Goal: Task Accomplishment & Management: Use online tool/utility

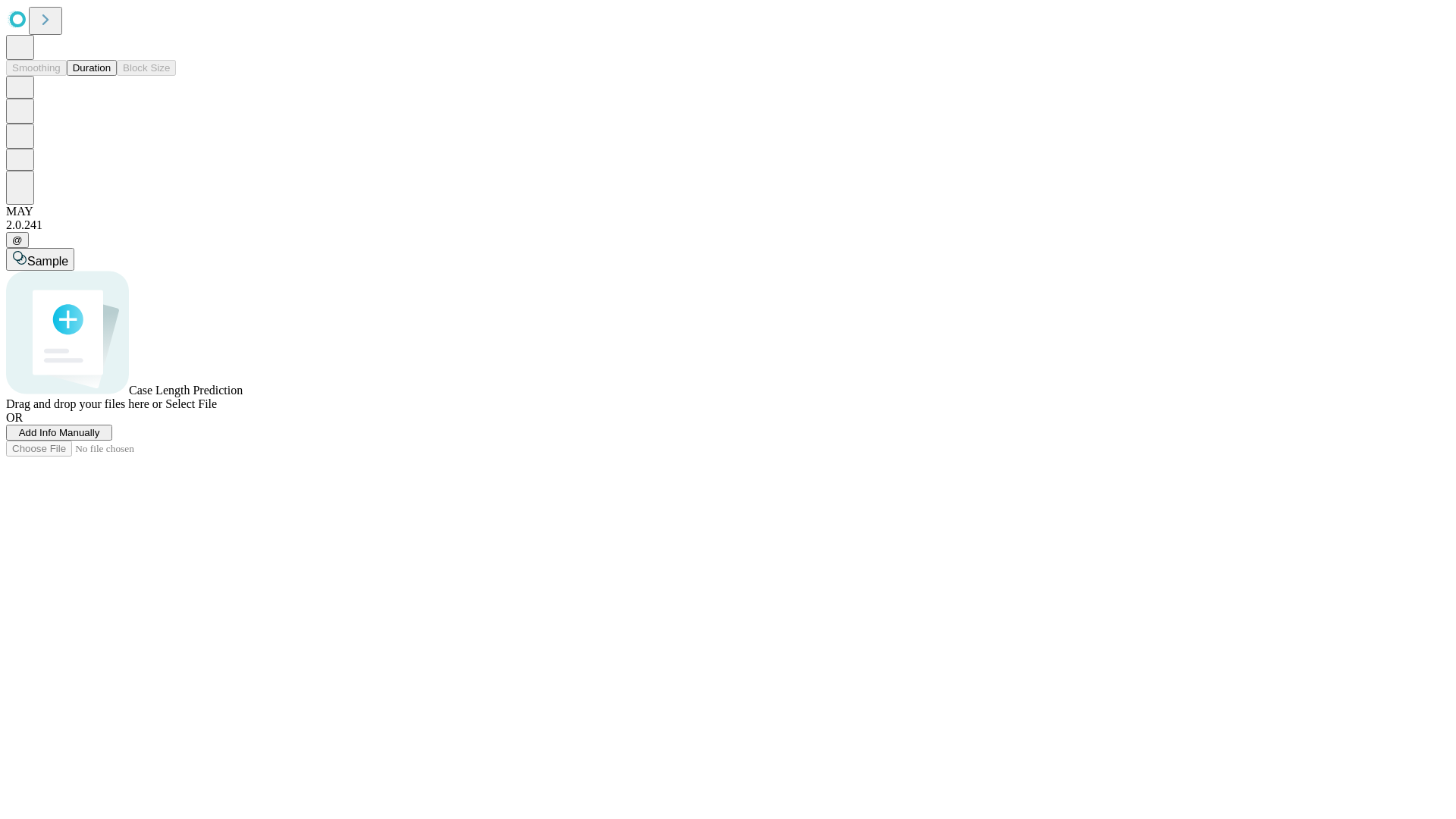
click at [111, 75] on button "Duration" at bounding box center [91, 68] width 50 height 16
click at [100, 438] on span "Add Info Manually" at bounding box center [59, 433] width 81 height 12
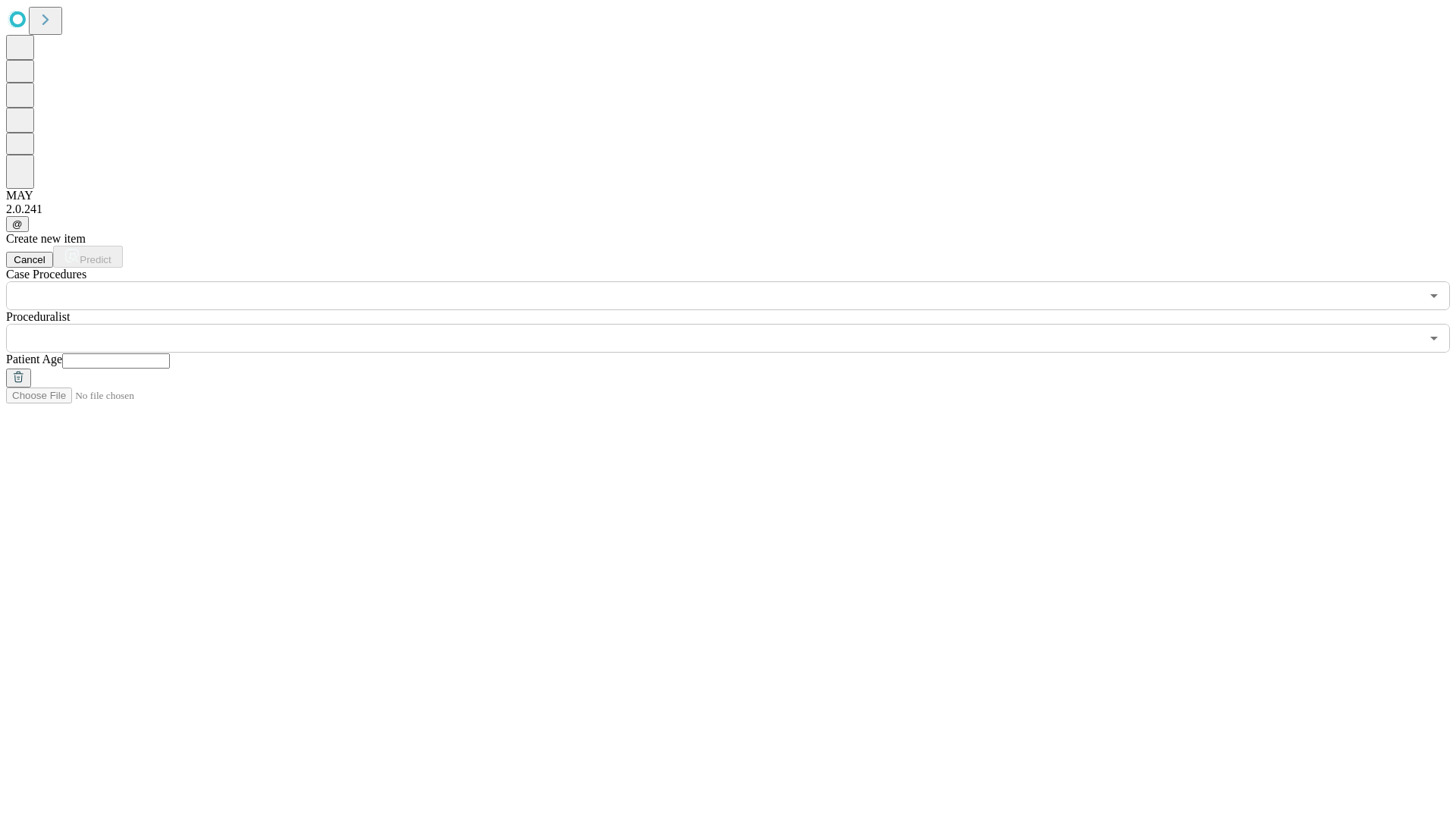
click at [170, 354] on input "text" at bounding box center [116, 361] width 108 height 15
type input "**"
click at [739, 323] on input "text" at bounding box center [712, 337] width 1414 height 28
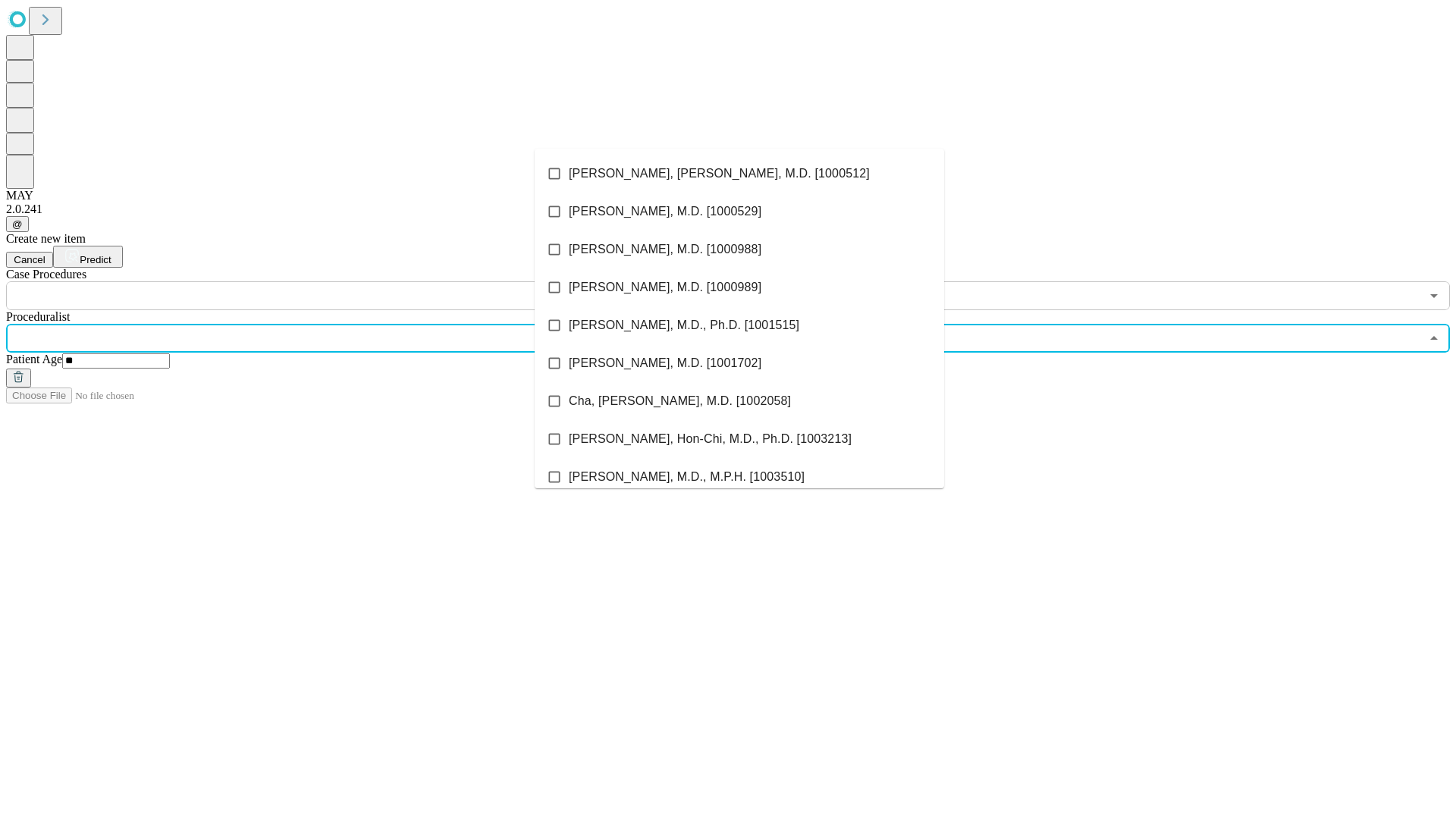
click at [740, 173] on li "[PERSON_NAME], [PERSON_NAME], M.D. [1000512]" at bounding box center [740, 173] width 410 height 38
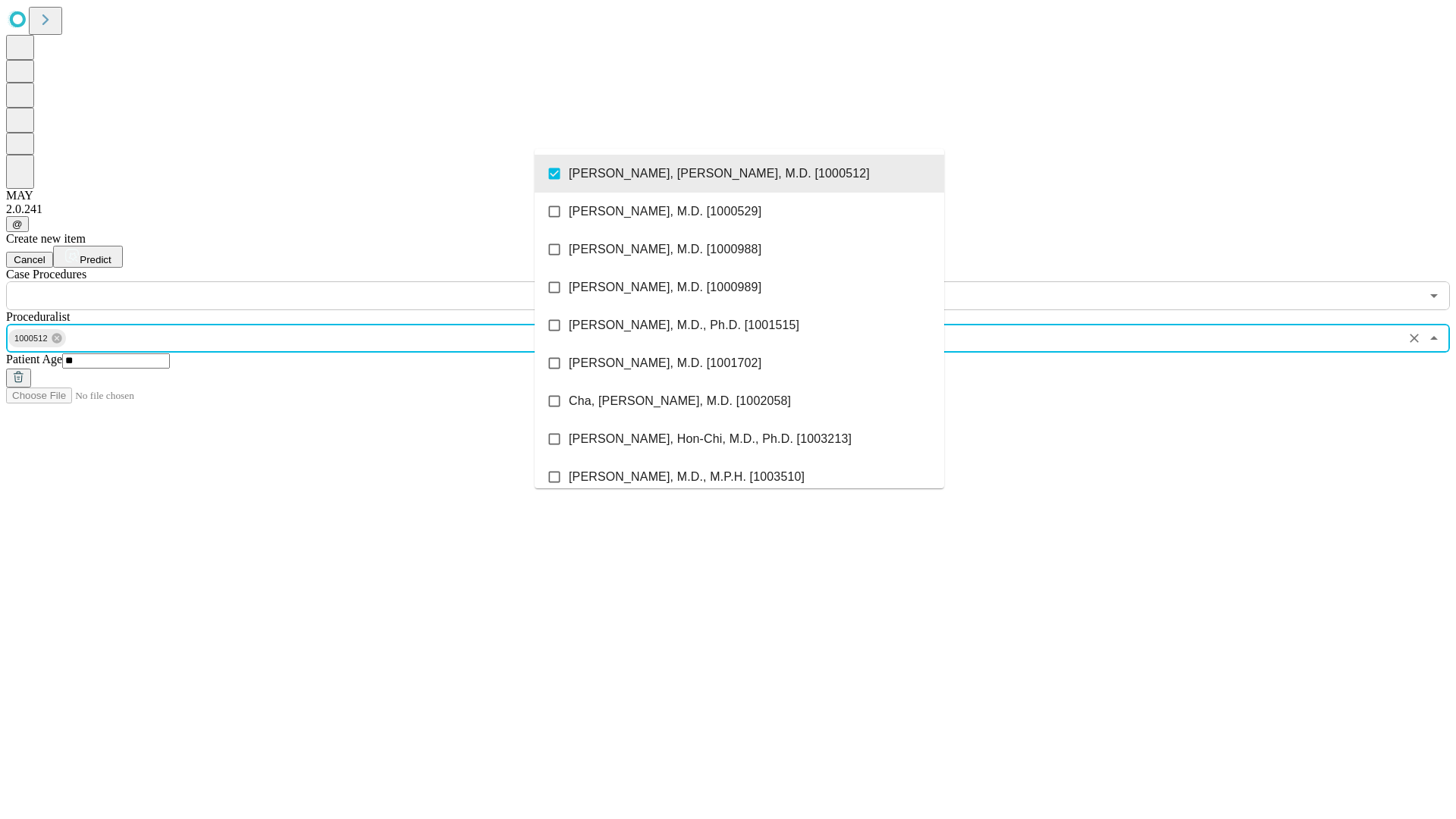
click at [318, 281] on input "text" at bounding box center [712, 295] width 1414 height 28
